Goal: Task Accomplishment & Management: Complete application form

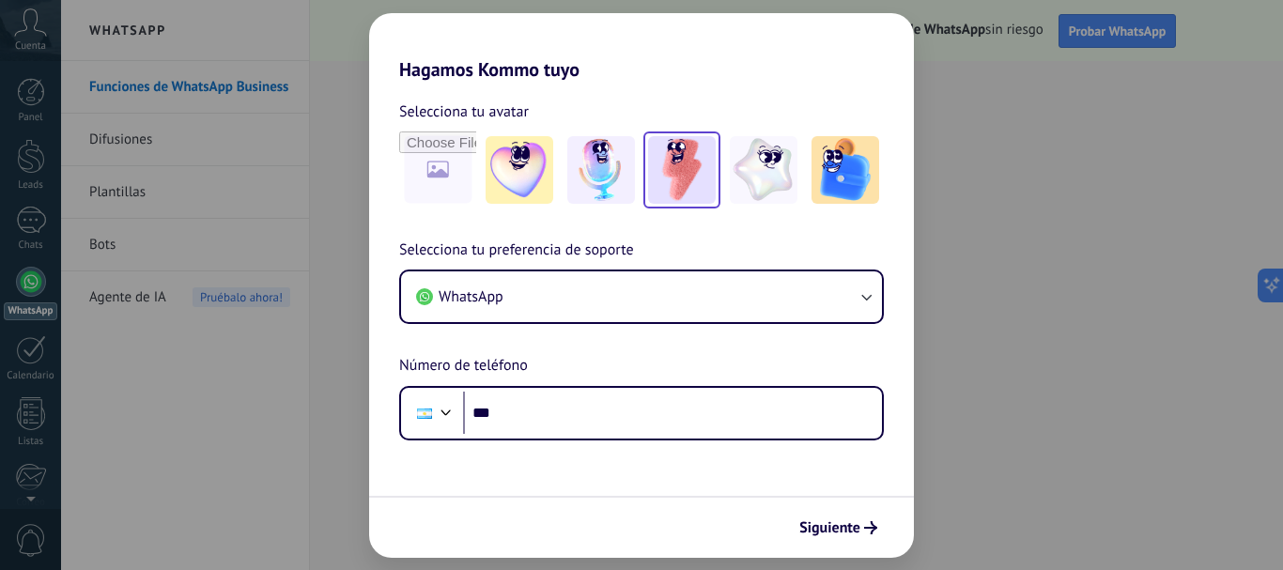
click at [705, 172] on img at bounding box center [682, 170] width 68 height 68
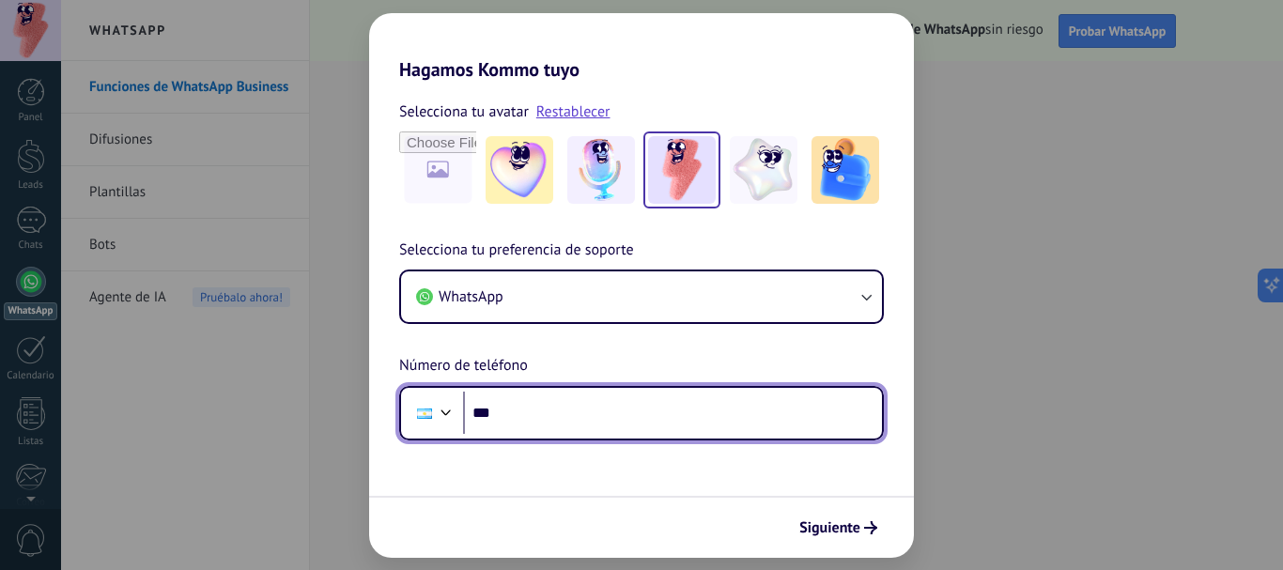
click at [644, 414] on input "***" at bounding box center [672, 413] width 419 height 43
click at [501, 414] on input "**********" at bounding box center [672, 413] width 419 height 43
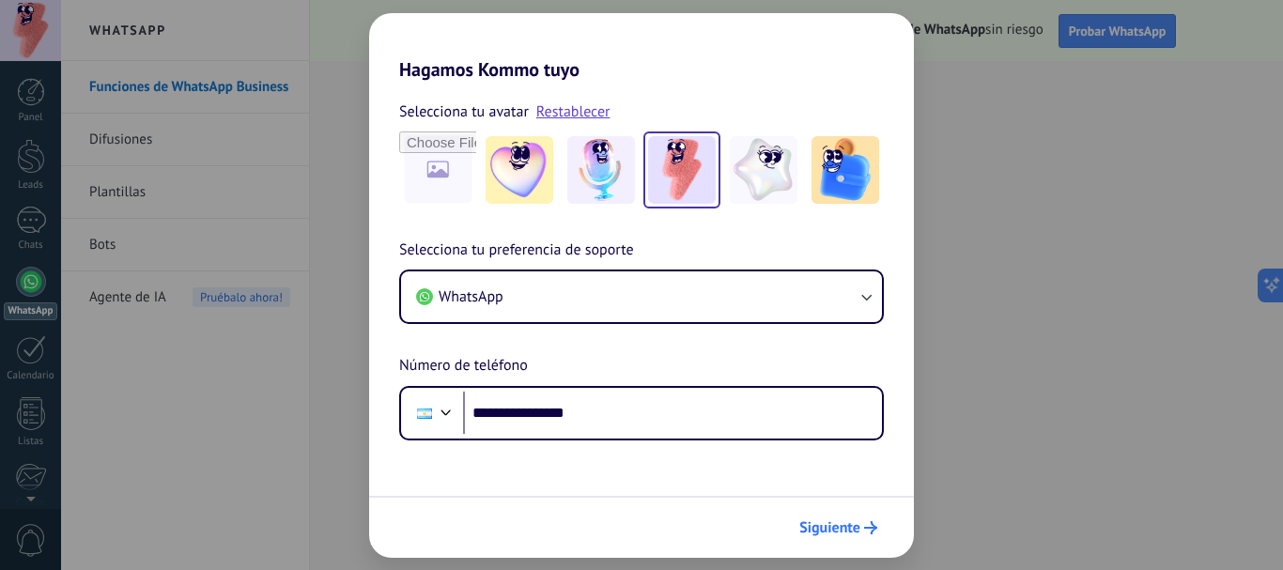
click at [865, 524] on icon "submit" at bounding box center [870, 527] width 13 height 13
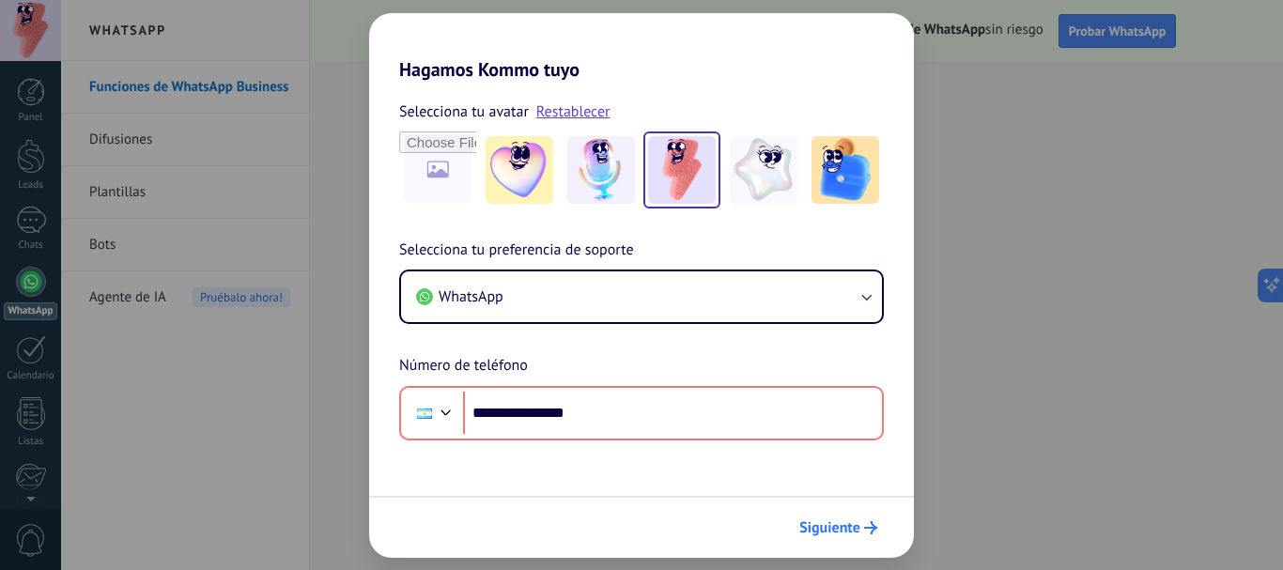
click at [863, 512] on div "Siguiente" at bounding box center [838, 528] width 95 height 32
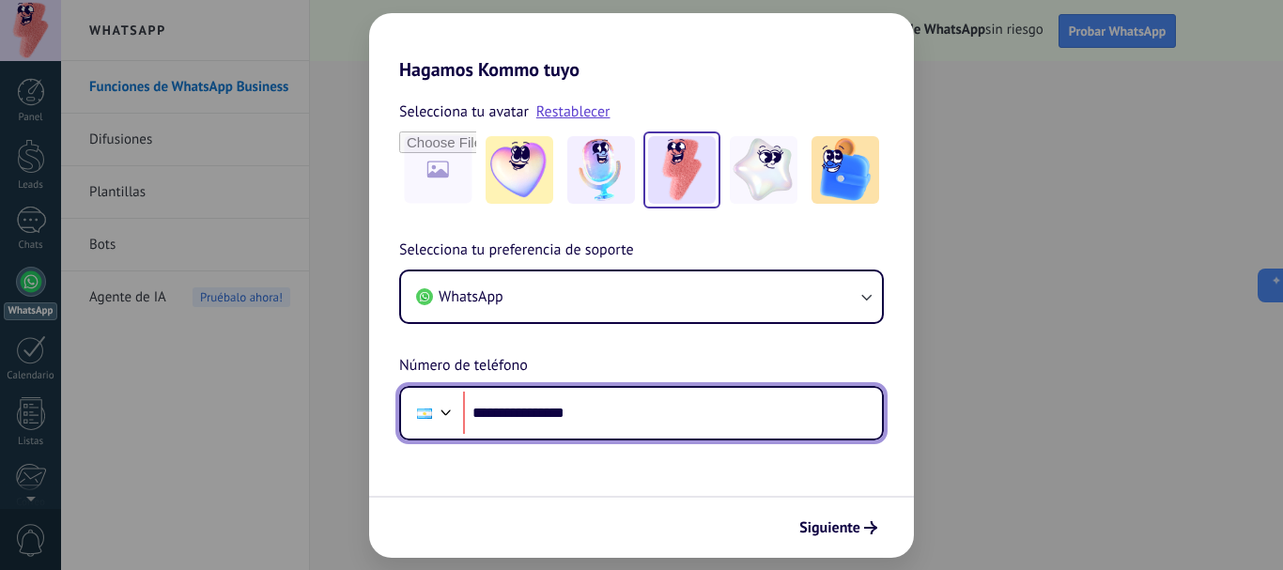
drag, startPoint x: 611, startPoint y: 411, endPoint x: 471, endPoint y: 410, distance: 140.0
click at [472, 410] on input "**********" at bounding box center [672, 413] width 419 height 43
type input "**"
click at [516, 415] on input "**********" at bounding box center [672, 413] width 419 height 43
click at [679, 412] on input "**********" at bounding box center [672, 413] width 419 height 43
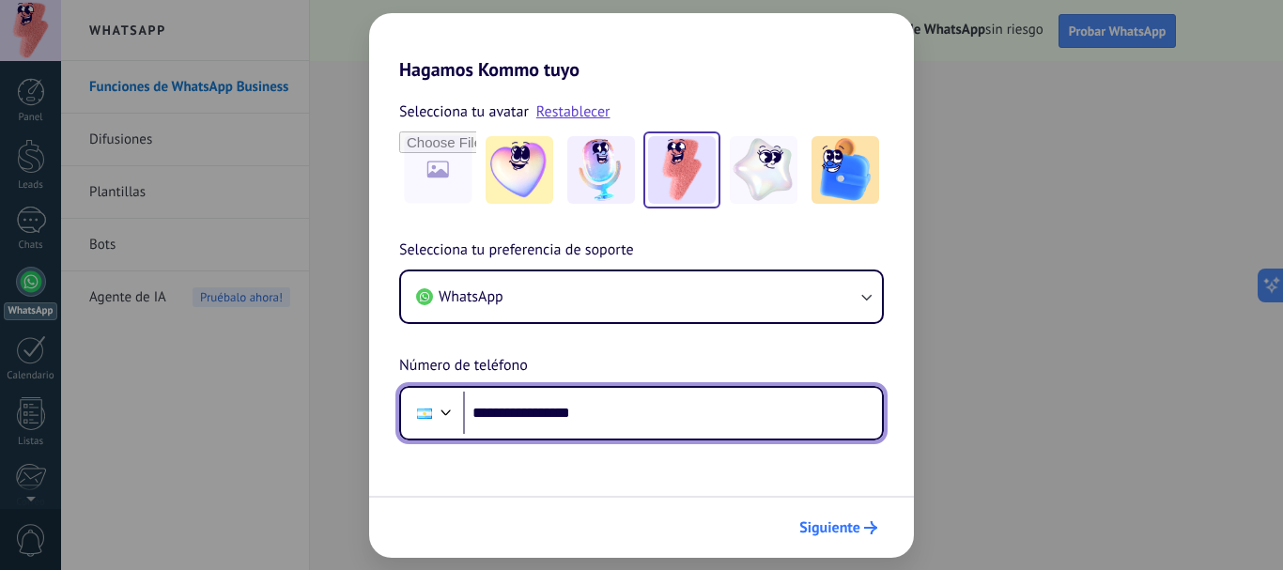
type input "**********"
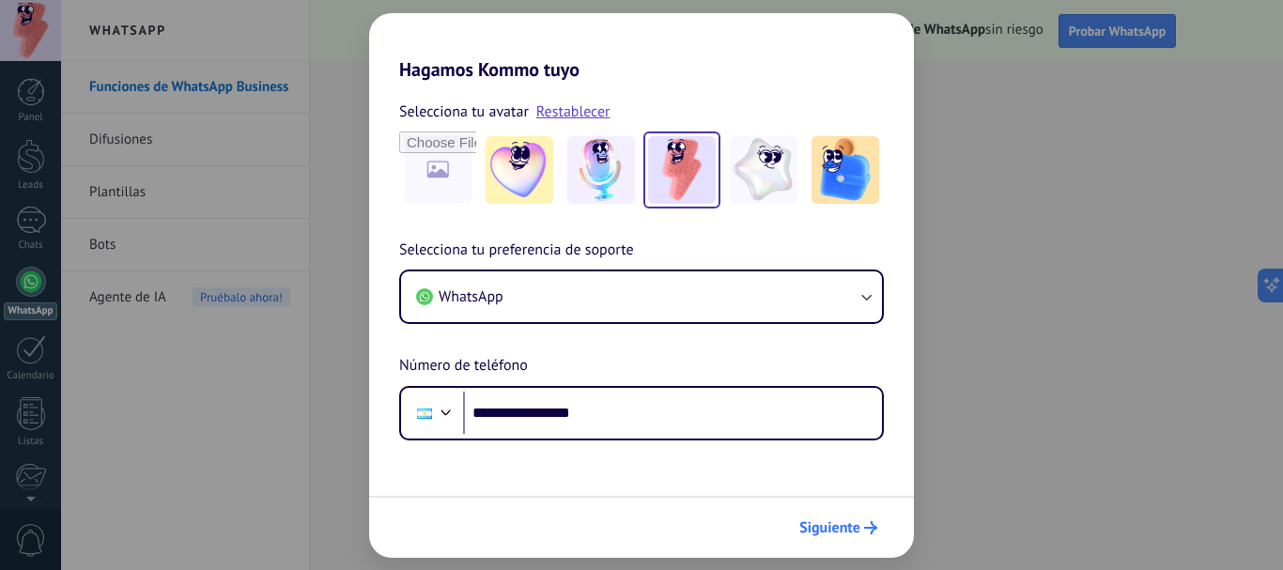
click at [871, 529] on use "submit" at bounding box center [870, 527] width 13 height 13
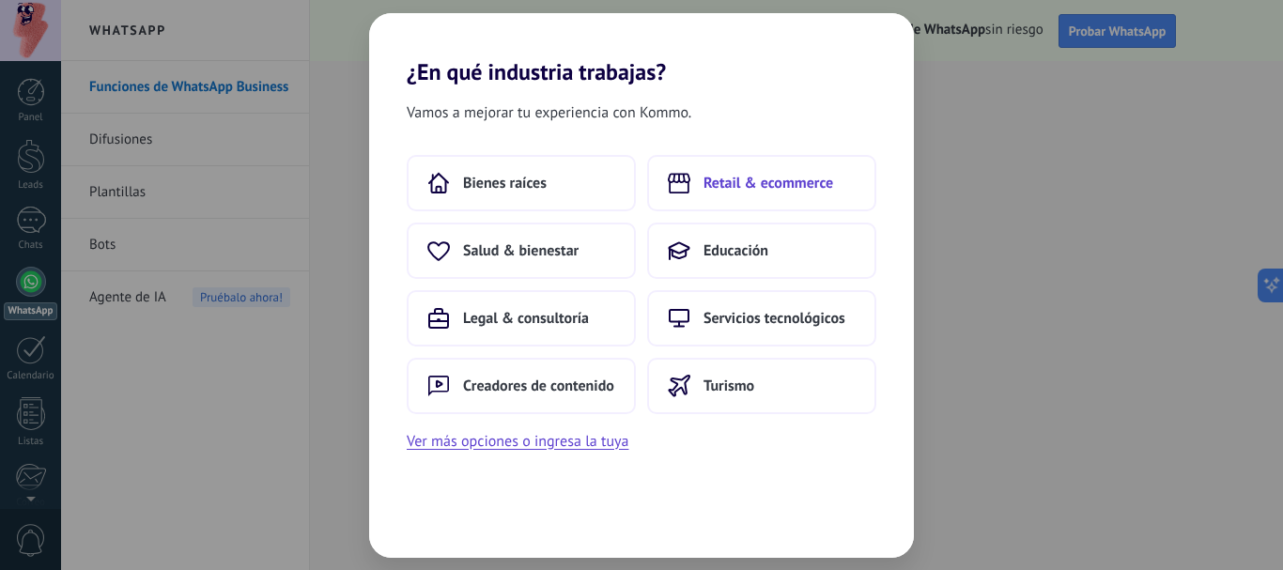
click at [767, 176] on span "Retail & ecommerce" at bounding box center [769, 183] width 130 height 19
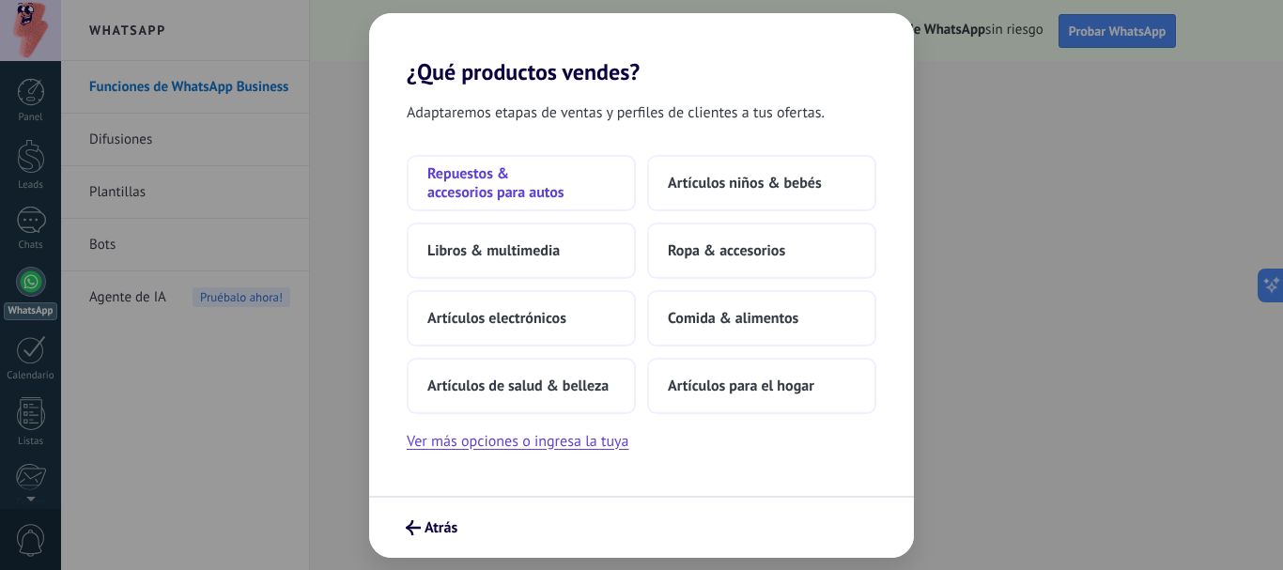
click at [565, 198] on span "Repuestos & accesorios para autos" at bounding box center [521, 183] width 188 height 38
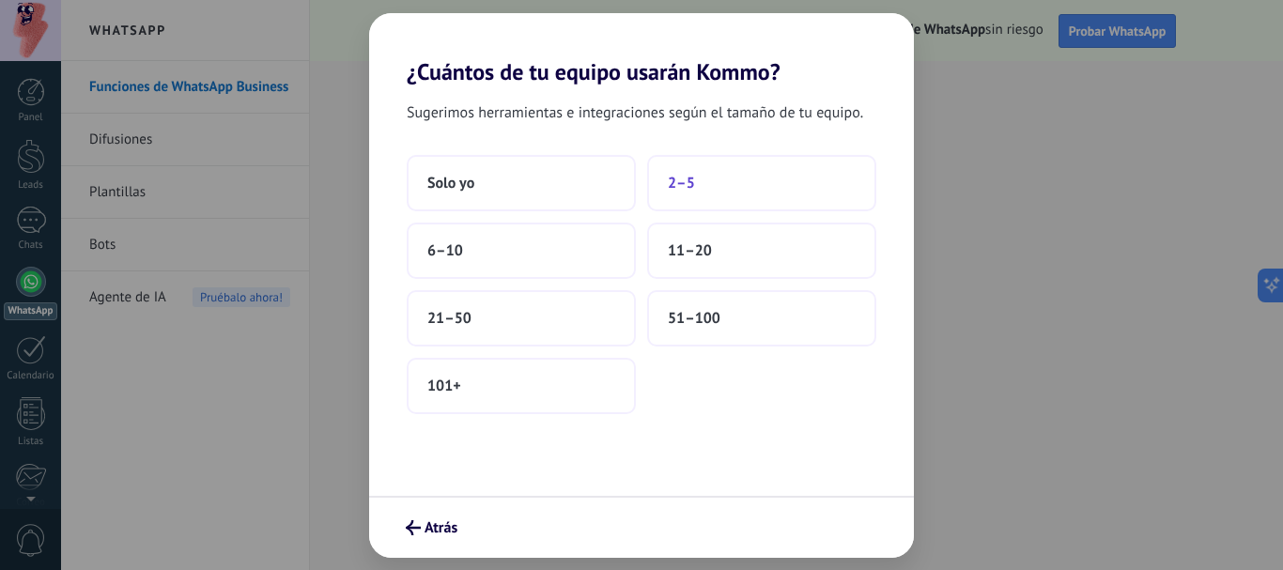
click at [808, 191] on button "2–5" at bounding box center [761, 183] width 229 height 56
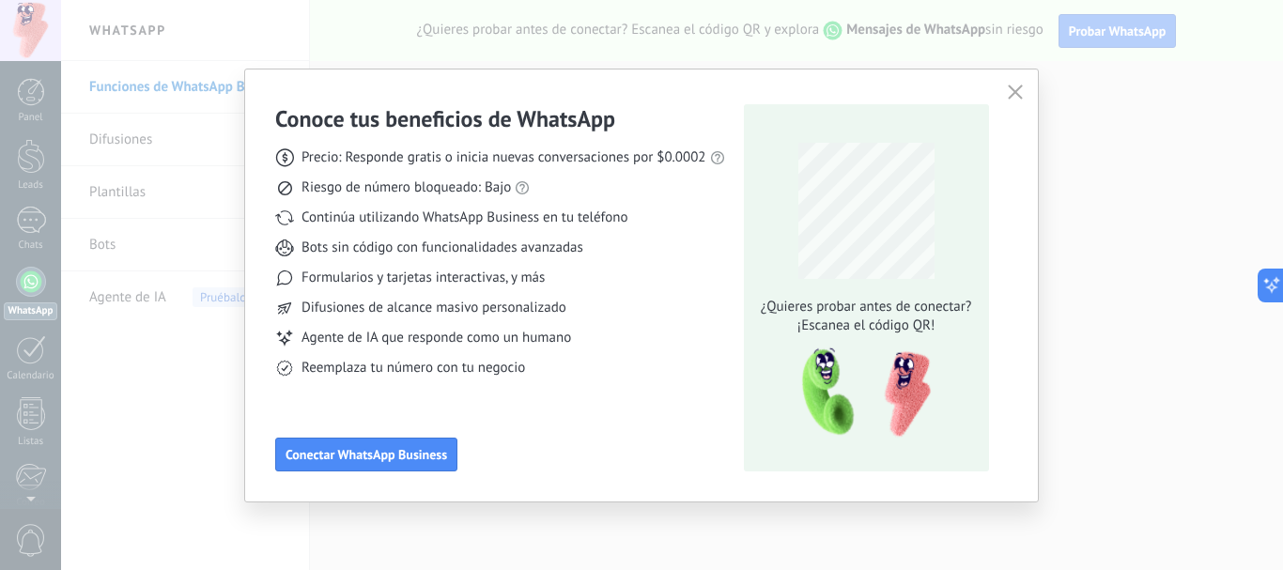
click at [1023, 86] on button "button" at bounding box center [1015, 93] width 24 height 26
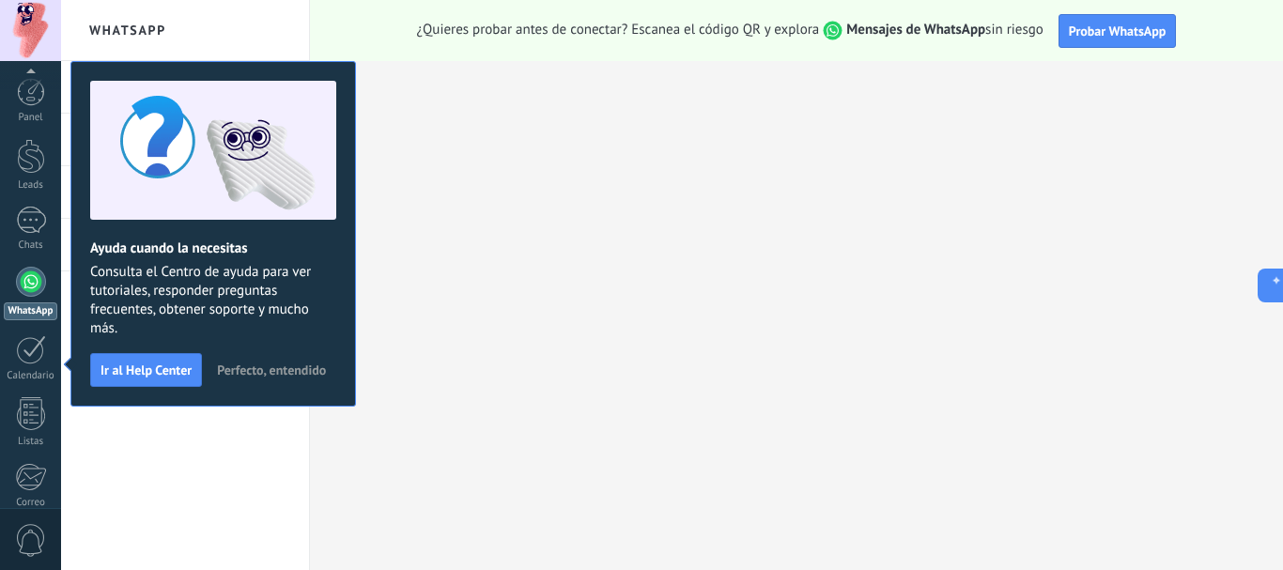
scroll to position [211, 0]
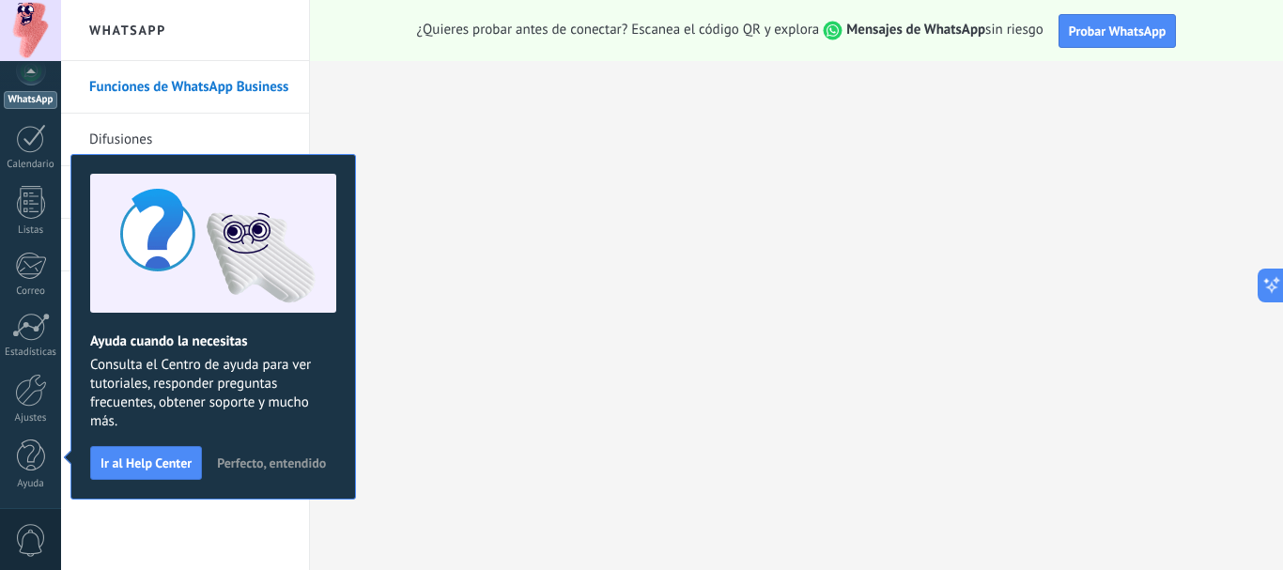
click at [258, 462] on span "Perfecto, entendido" at bounding box center [271, 463] width 109 height 13
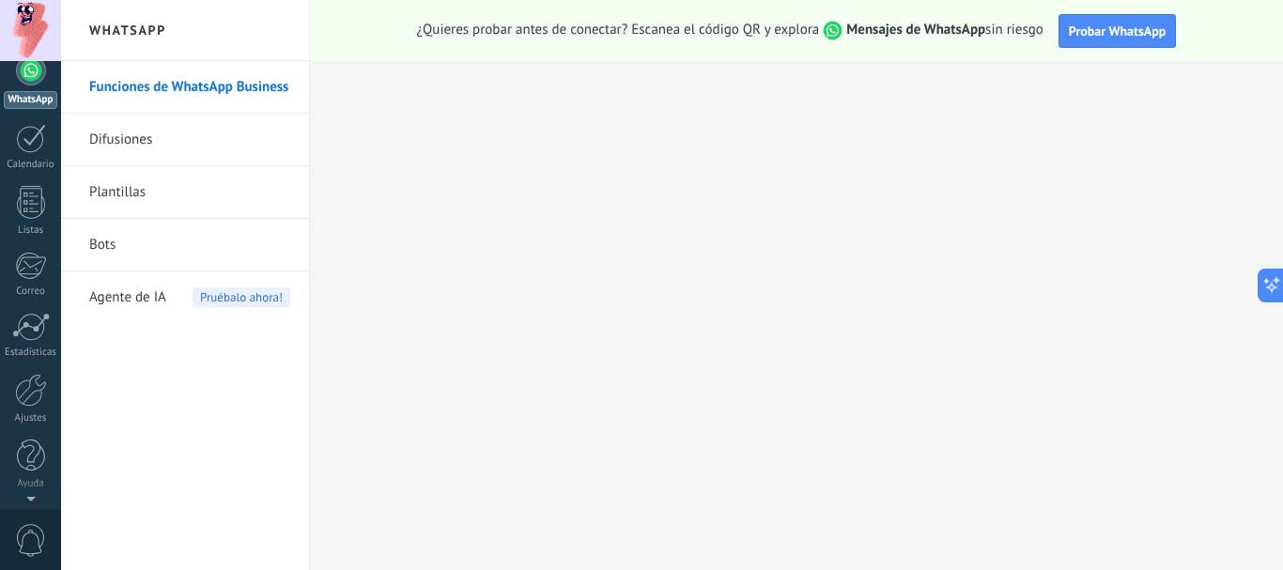
scroll to position [0, 0]
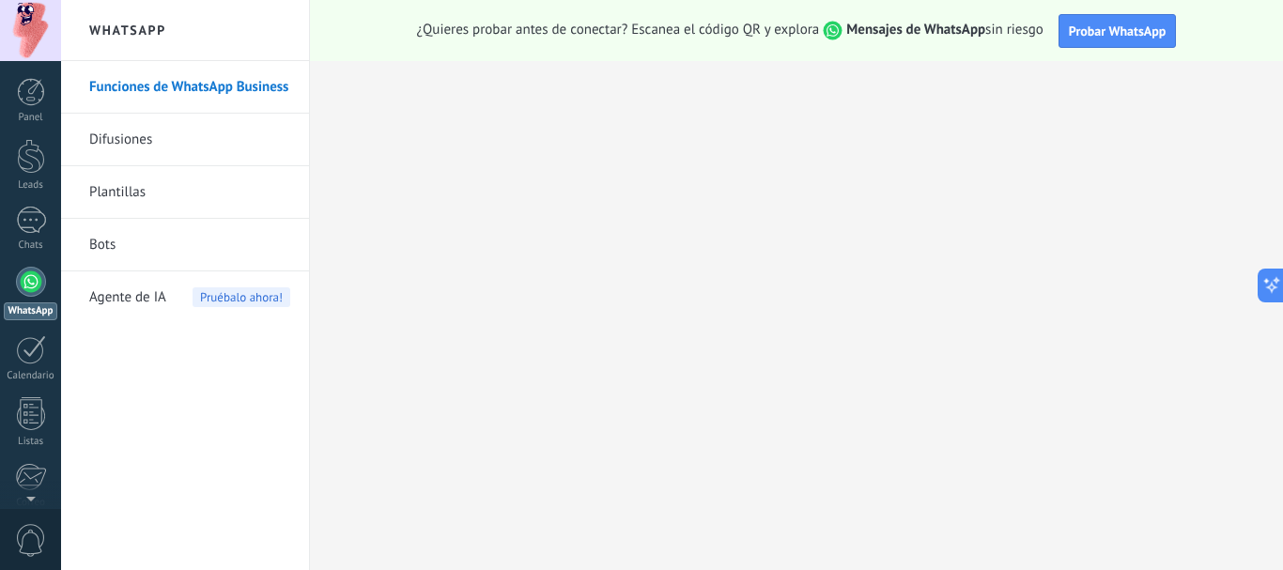
click at [167, 134] on link "Difusiones" at bounding box center [189, 140] width 201 height 53
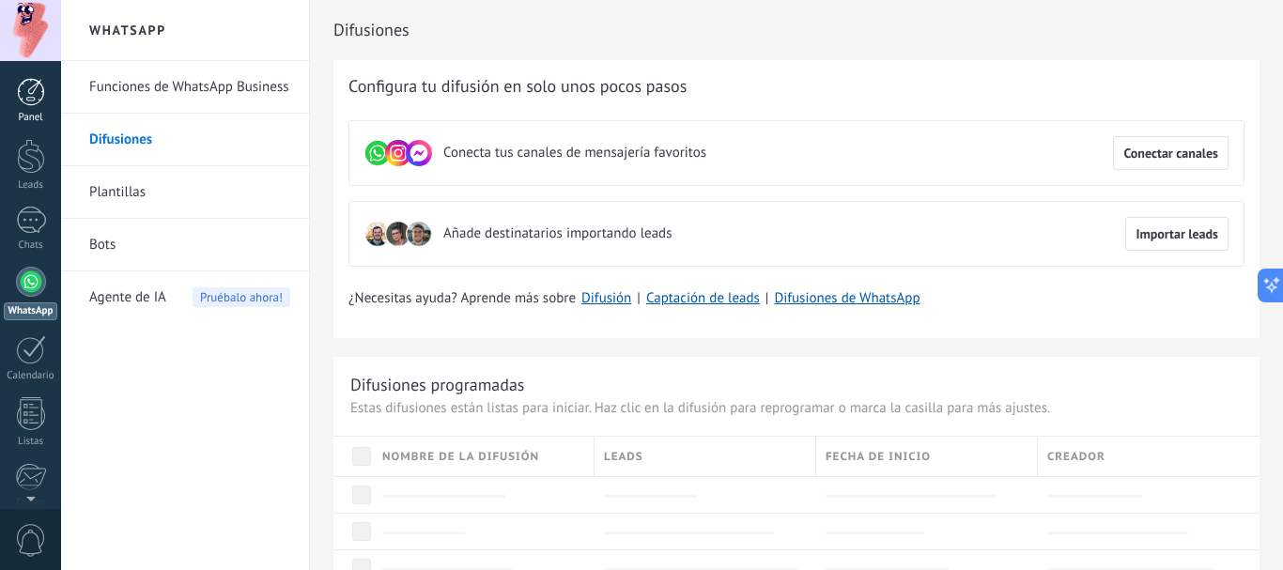
click at [40, 111] on link "Panel" at bounding box center [30, 101] width 61 height 46
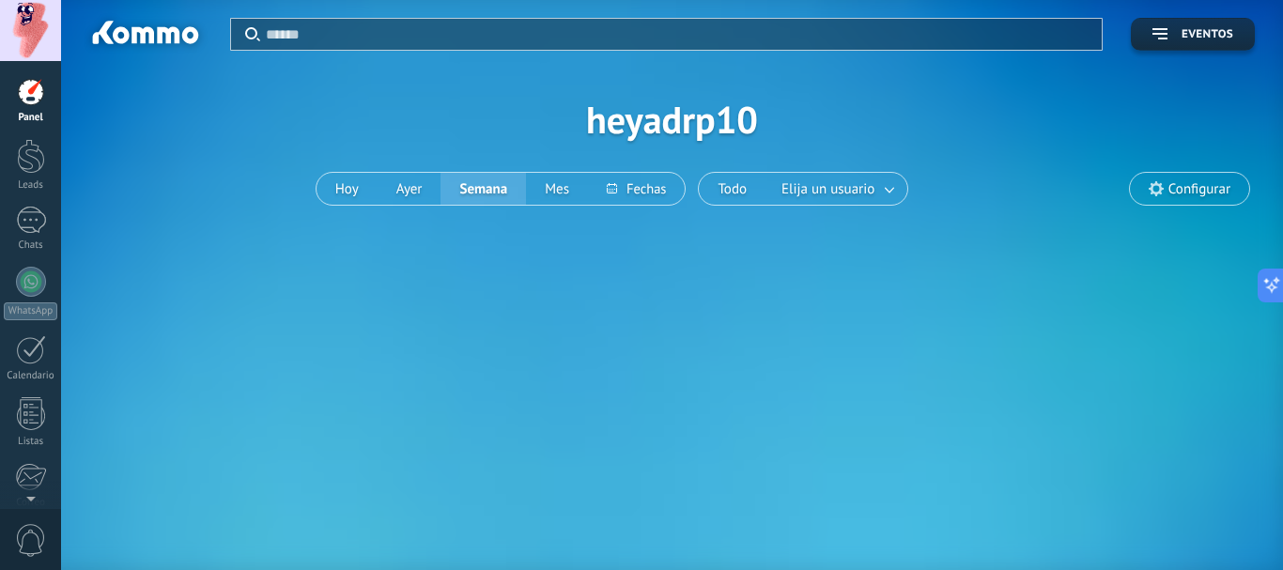
click at [718, 113] on div "Aplicar Eventos heyadrp10 Hoy Ayer Semana Mes Todo Elija un usuario Configurar" at bounding box center [672, 119] width 1166 height 239
click at [1220, 179] on span "Configurar" at bounding box center [1189, 189] width 119 height 32
click at [1082, 239] on div "Aplicar Eventos heyadrp10 Hoy Ayer Semana Mes Todo Elija un usuario Configurar" at bounding box center [672, 148] width 1222 height 296
click at [1216, 181] on span "Configurar" at bounding box center [1200, 189] width 62 height 16
click at [781, 192] on span "Elija un usuario" at bounding box center [828, 189] width 101 height 25
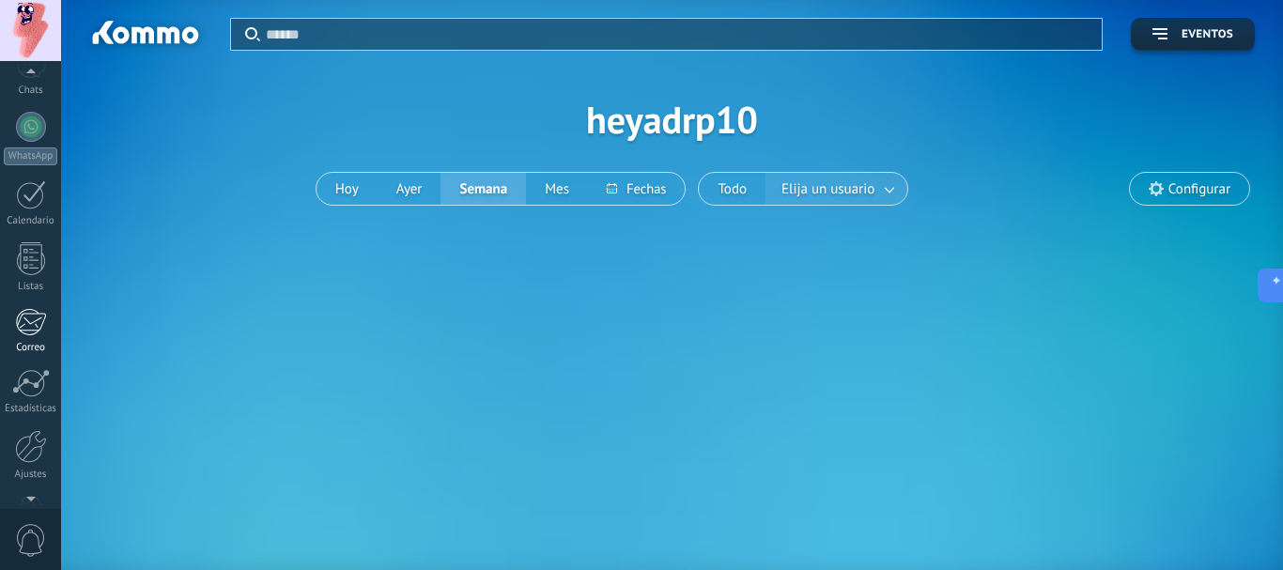
scroll to position [188, 0]
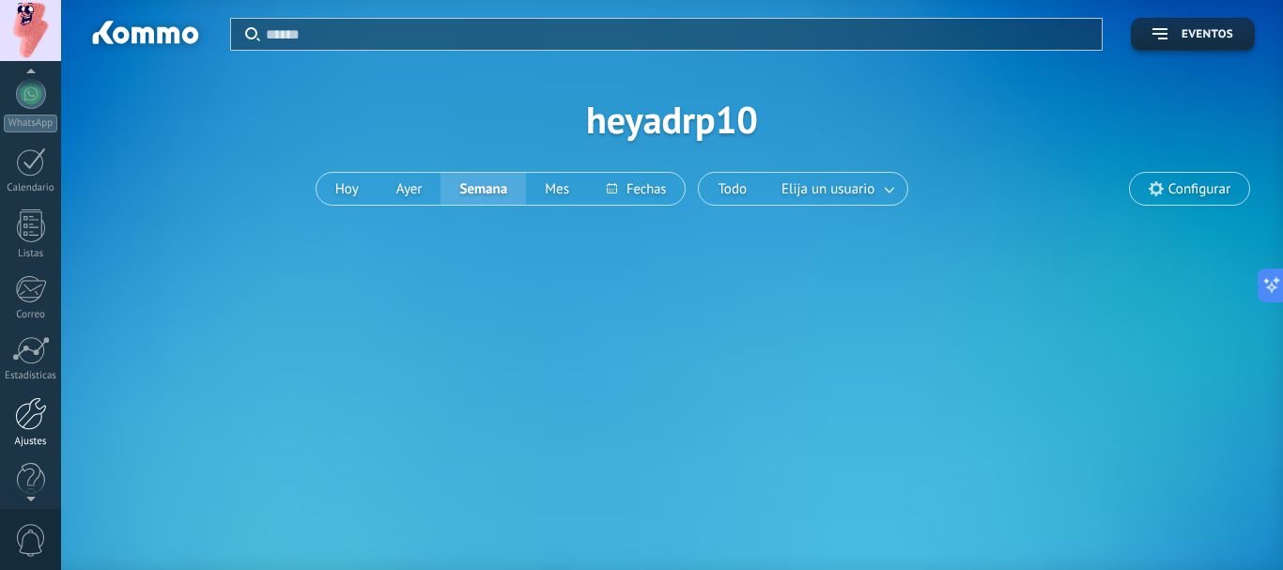
click at [26, 411] on div at bounding box center [31, 413] width 32 height 33
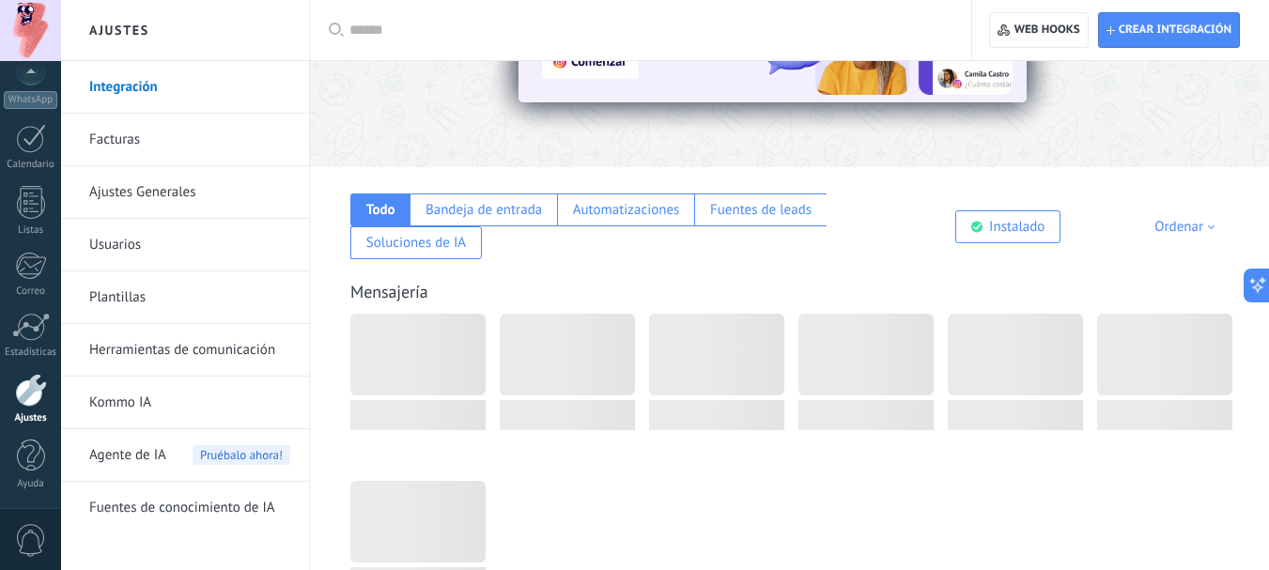
scroll to position [282, 0]
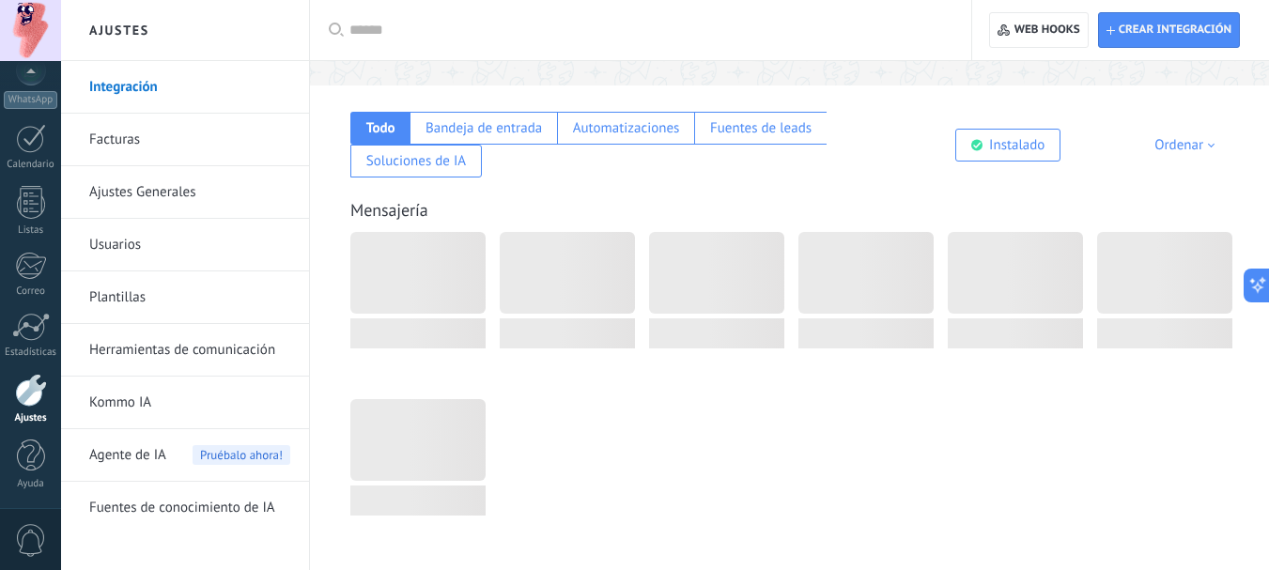
click at [127, 100] on link "Integración" at bounding box center [189, 87] width 201 height 53
click at [1181, 26] on span "Crear integración" at bounding box center [1175, 30] width 113 height 15
click at [1188, 36] on span "Crear integración" at bounding box center [1175, 30] width 113 height 15
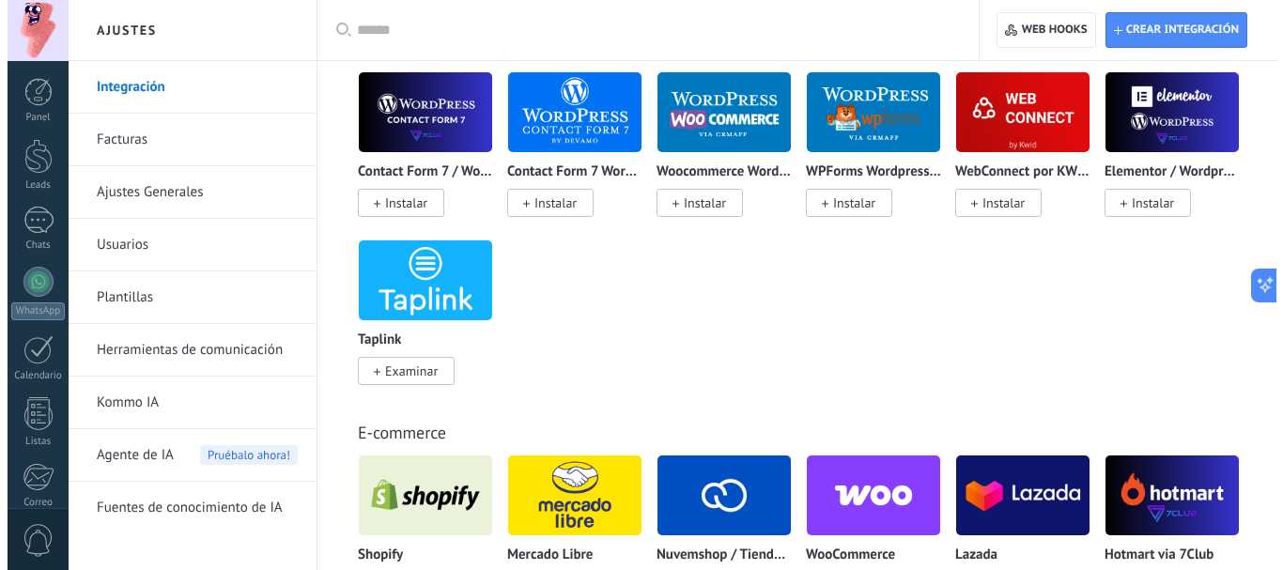
scroll to position [1785, 0]
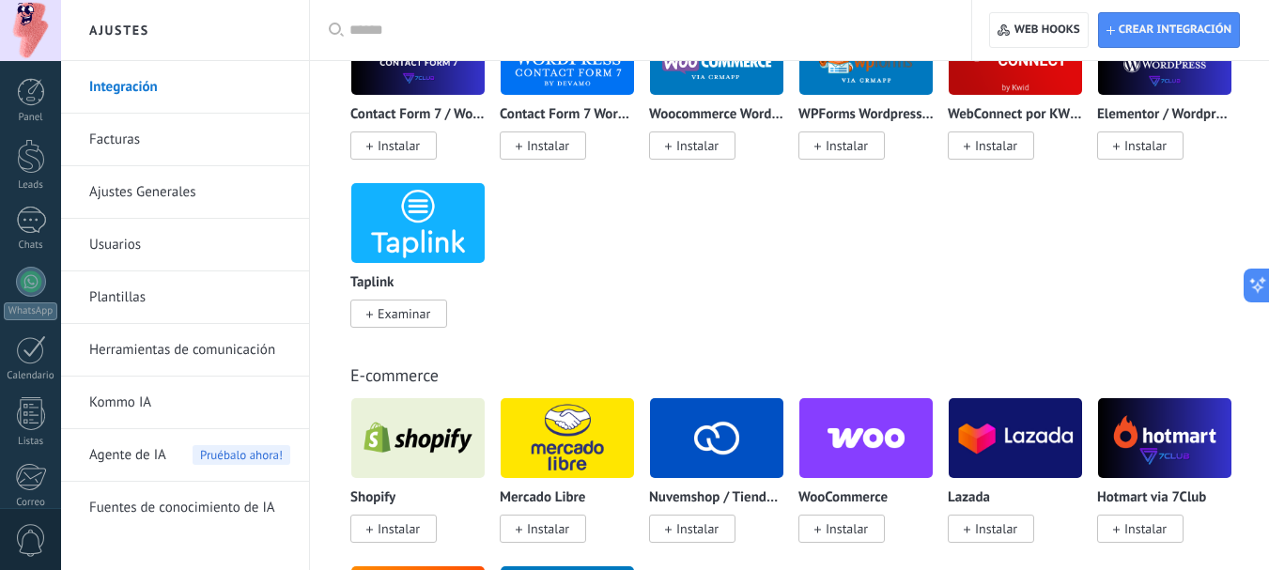
click at [537, 526] on span "Instalar" at bounding box center [548, 528] width 42 height 17
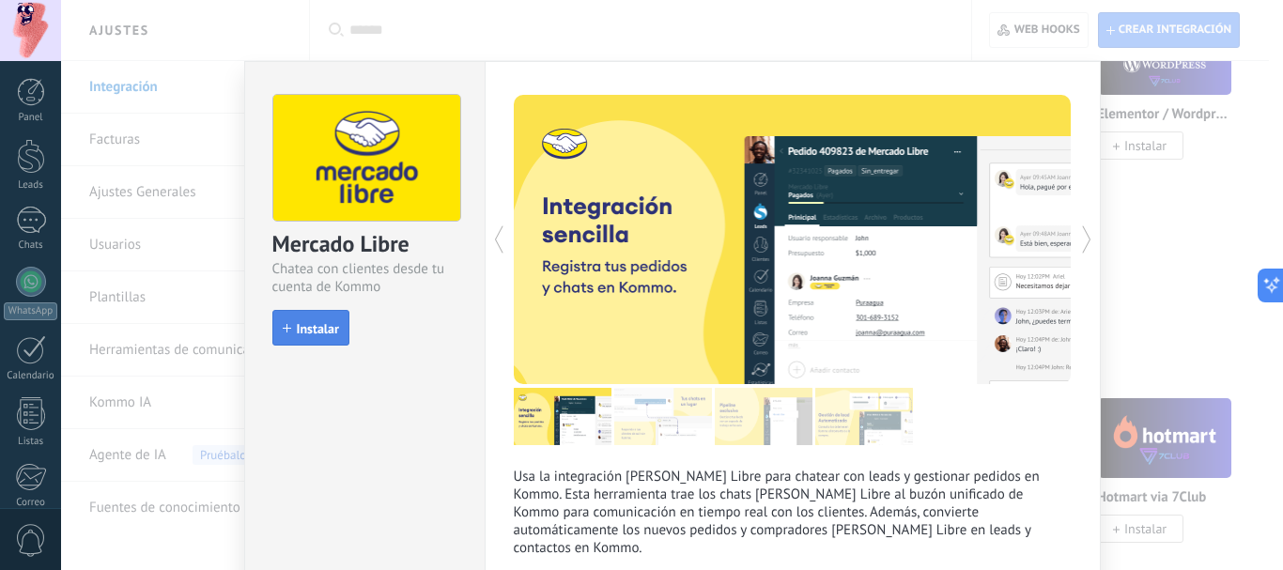
click at [327, 328] on span "Instalar" at bounding box center [318, 328] width 42 height 13
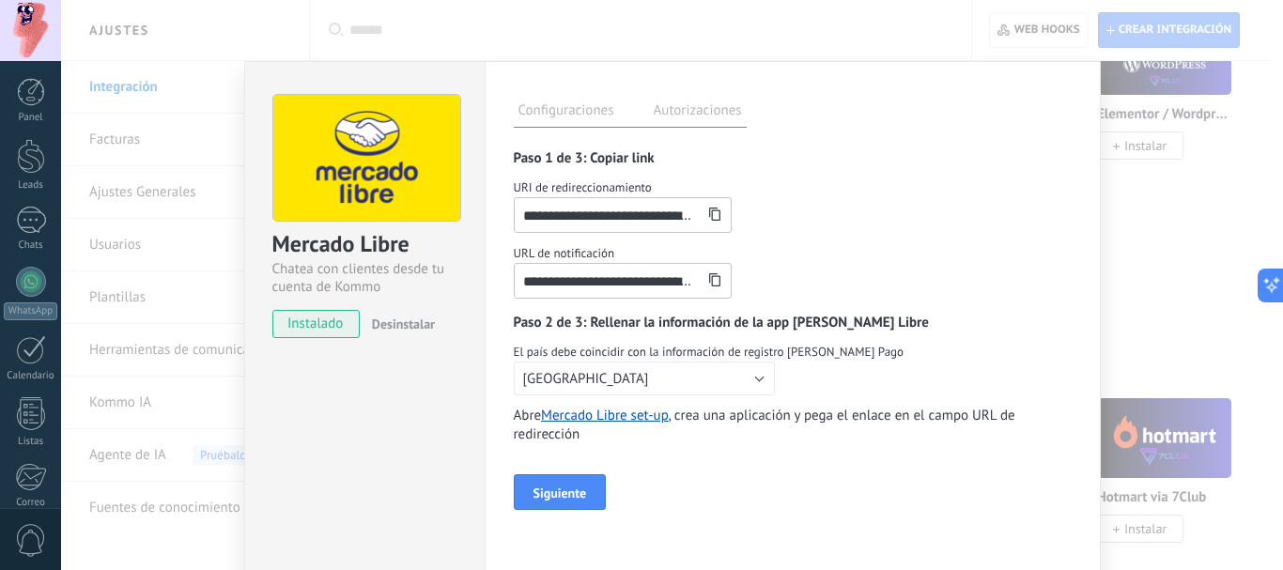
click at [714, 218] on icon at bounding box center [714, 214] width 13 height 13
click at [711, 209] on use at bounding box center [714, 214] width 11 height 13
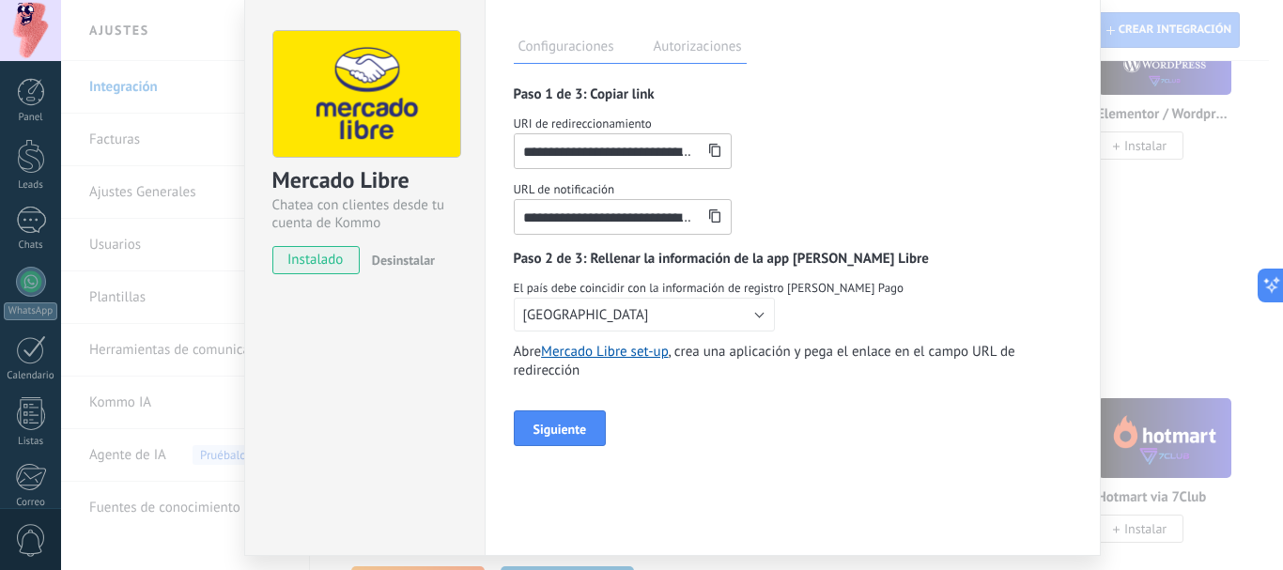
scroll to position [94, 0]
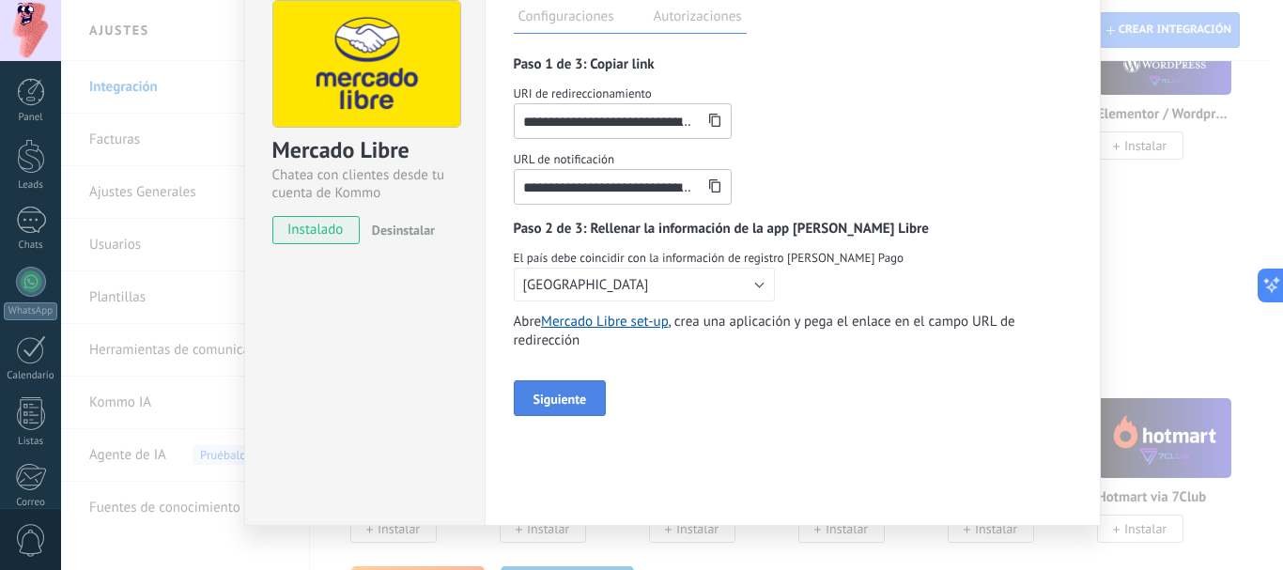
click at [578, 400] on span "Siguiente" at bounding box center [561, 399] width 54 height 13
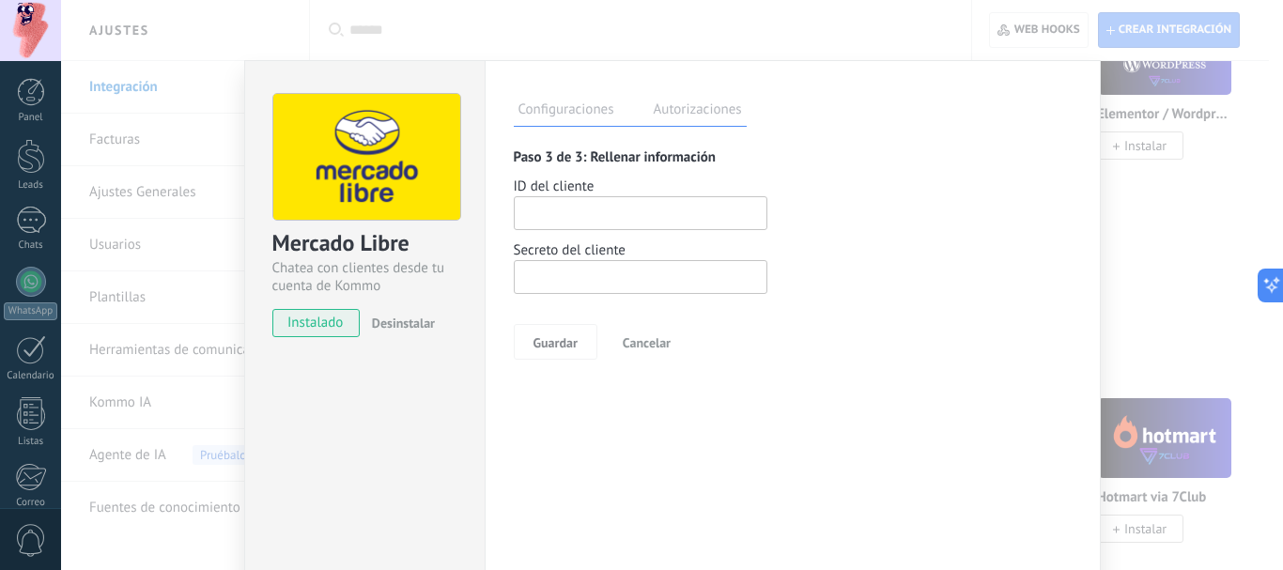
scroll to position [0, 0]
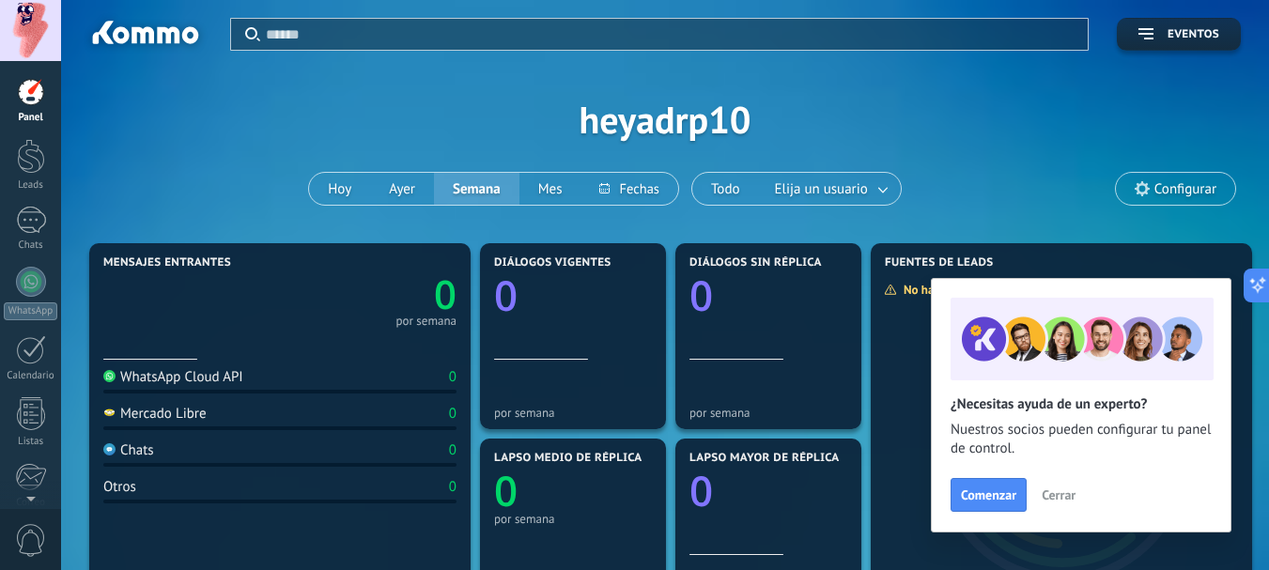
click at [1058, 492] on span "Cerrar" at bounding box center [1059, 494] width 34 height 13
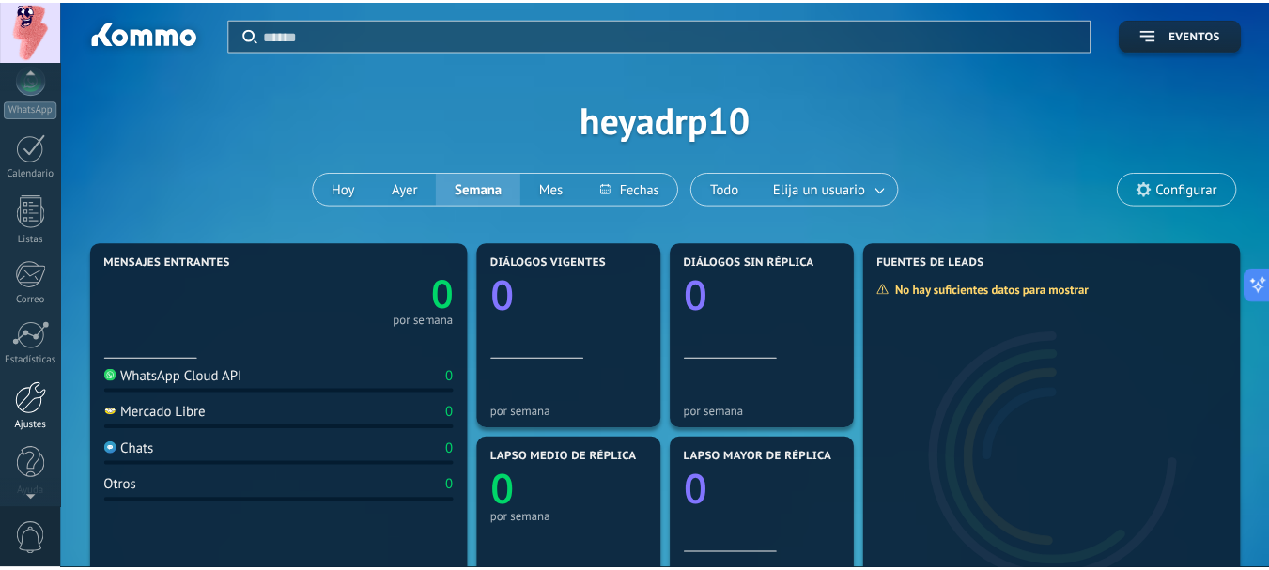
scroll to position [211, 0]
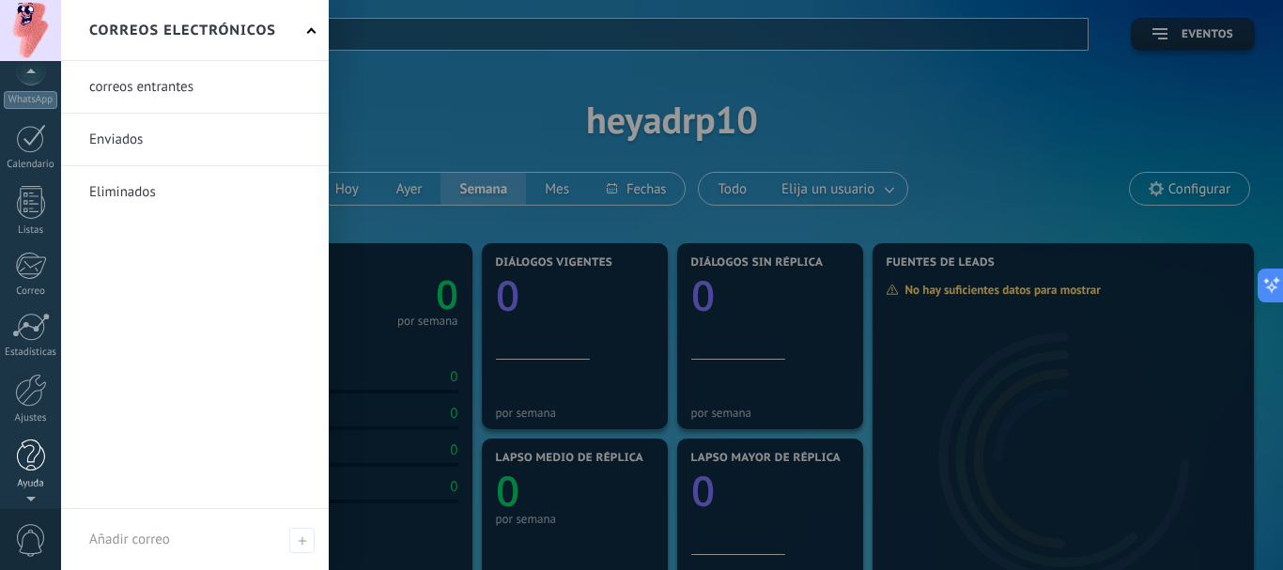
click at [26, 458] on div at bounding box center [31, 456] width 28 height 33
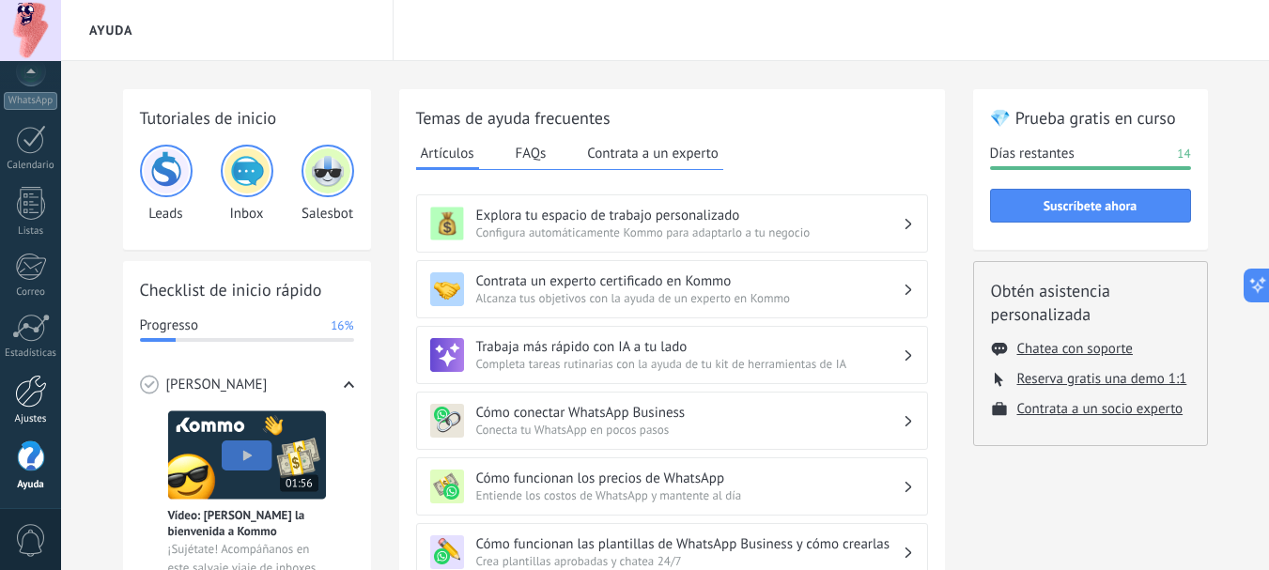
click at [39, 395] on div at bounding box center [31, 391] width 32 height 33
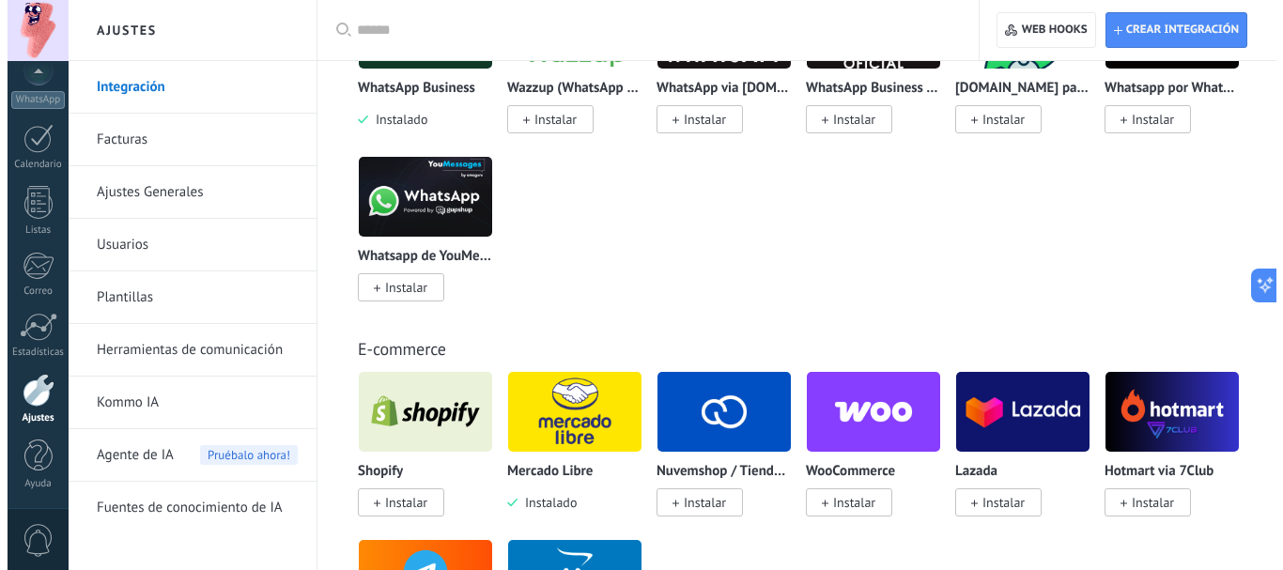
scroll to position [939, 0]
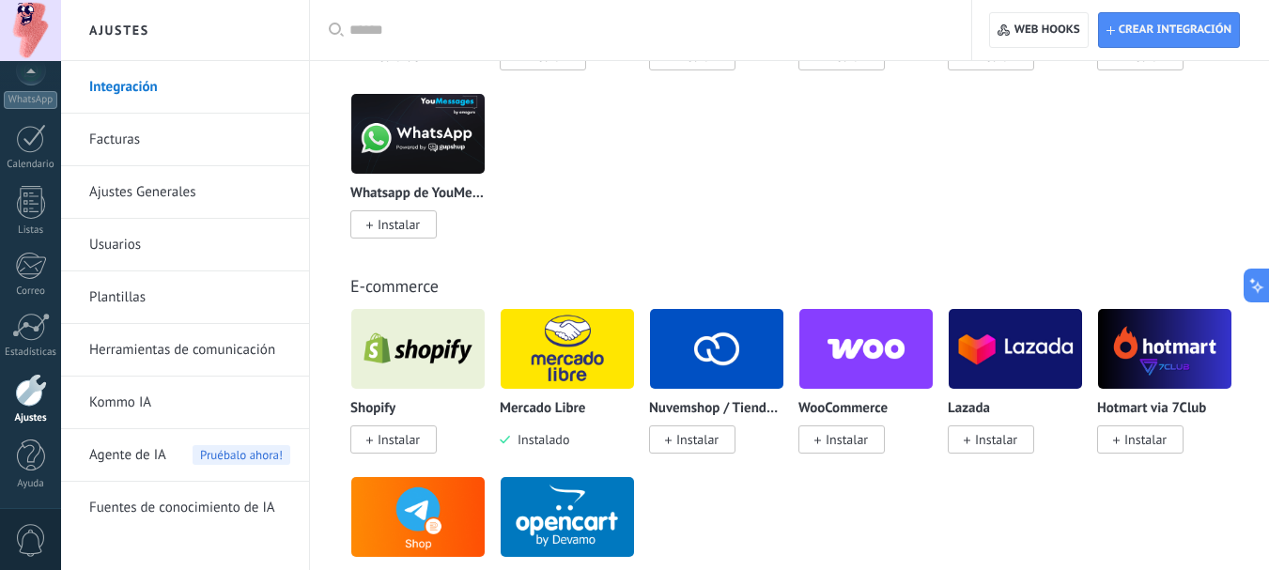
click at [579, 354] on img at bounding box center [567, 348] width 133 height 91
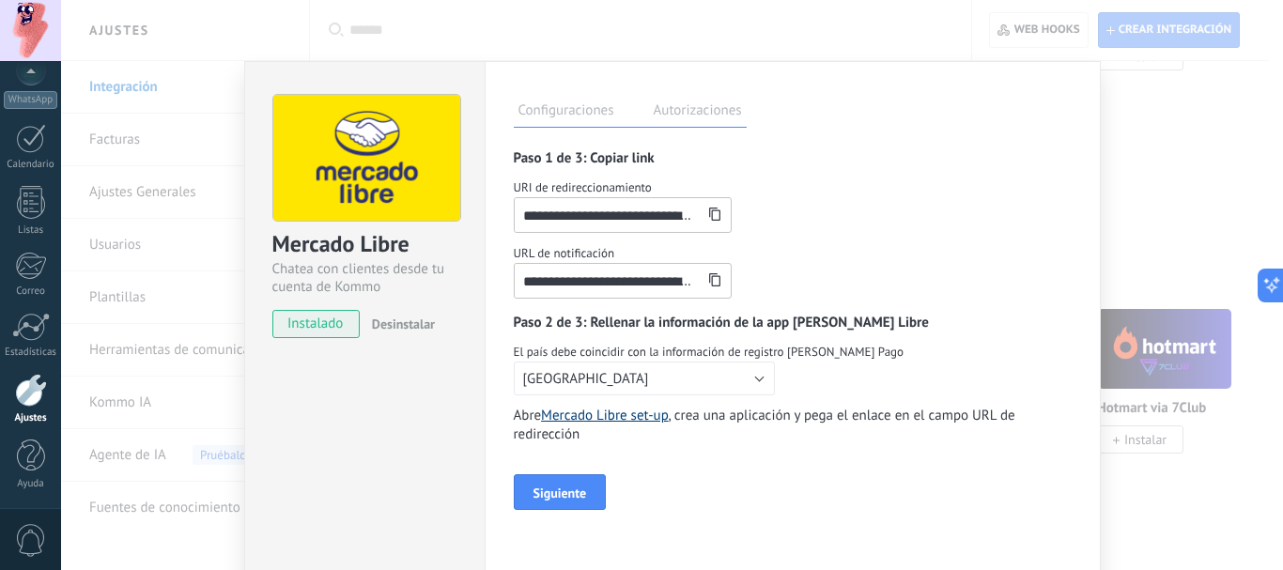
click at [603, 415] on link "Mercado Libre set-up" at bounding box center [604, 416] width 127 height 18
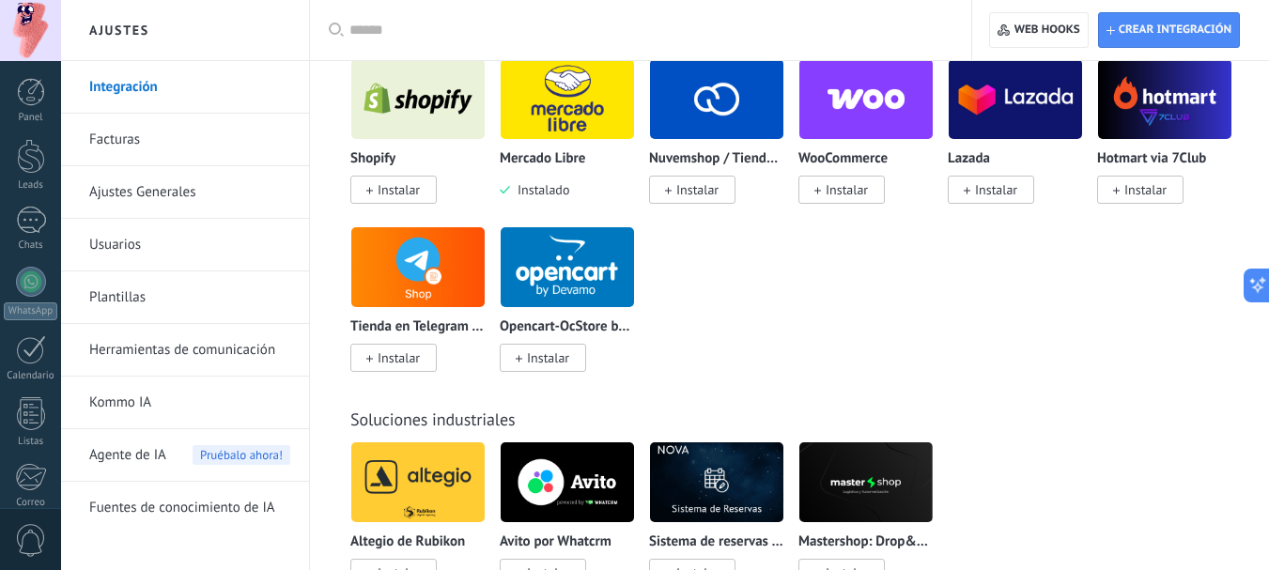
scroll to position [2160, 0]
